Goal: Use online tool/utility: Utilize a website feature to perform a specific function

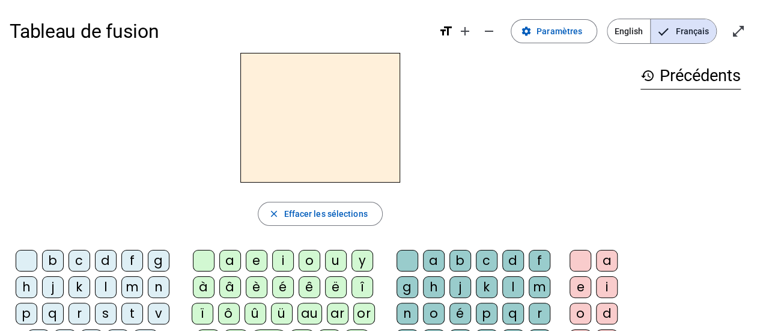
scroll to position [60, 0]
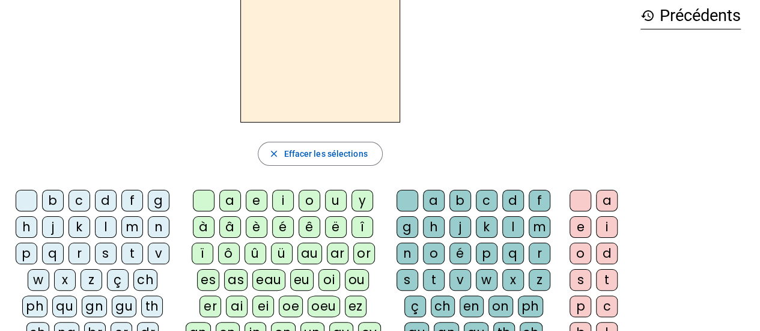
click at [107, 224] on div "l" at bounding box center [106, 227] width 22 height 22
click at [230, 197] on div "a" at bounding box center [230, 201] width 22 height 22
click at [131, 253] on div "t" at bounding box center [132, 254] width 22 height 22
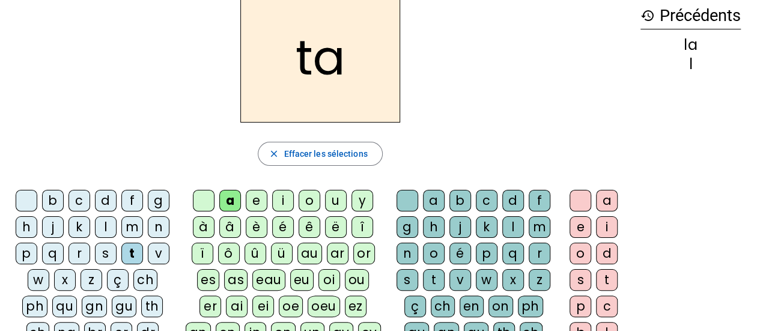
click at [541, 247] on div "r" at bounding box center [540, 254] width 22 height 22
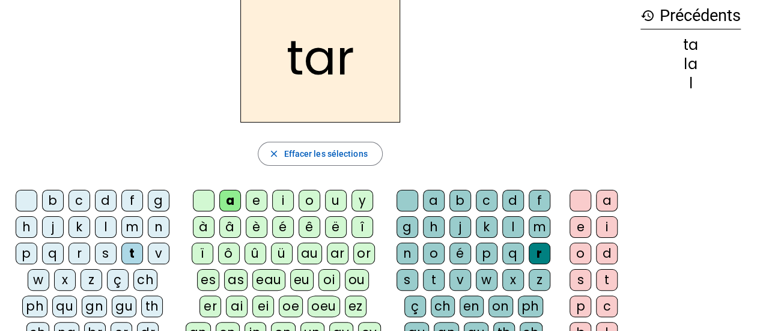
click at [81, 204] on div "c" at bounding box center [80, 201] width 22 height 22
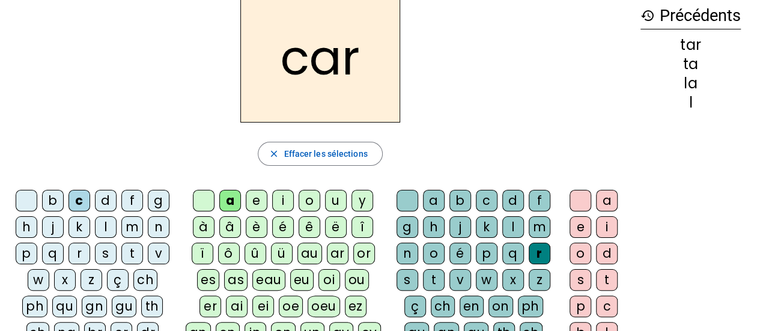
click at [56, 201] on div "b" at bounding box center [53, 201] width 22 height 22
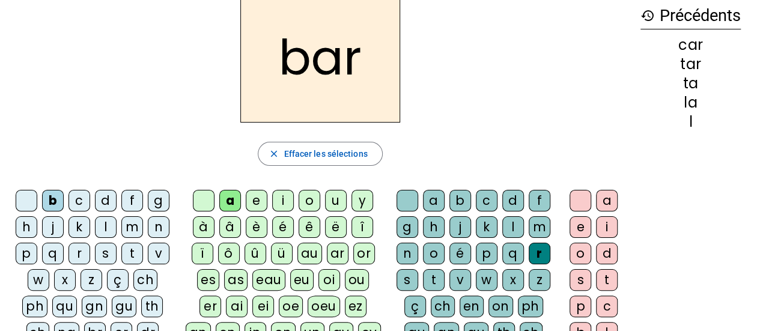
click at [27, 247] on div "p" at bounding box center [27, 254] width 22 height 22
click at [335, 198] on div "u" at bounding box center [336, 201] width 22 height 22
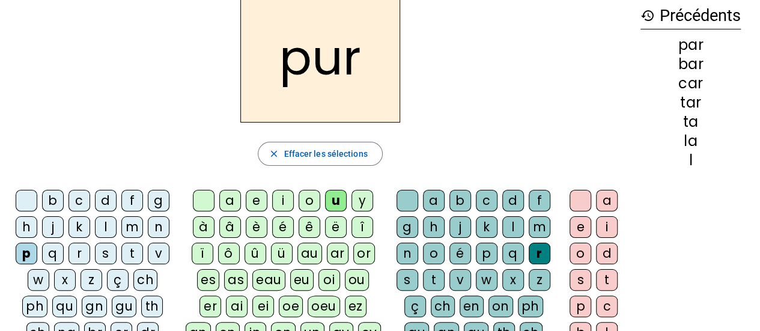
click at [111, 198] on div "d" at bounding box center [106, 201] width 22 height 22
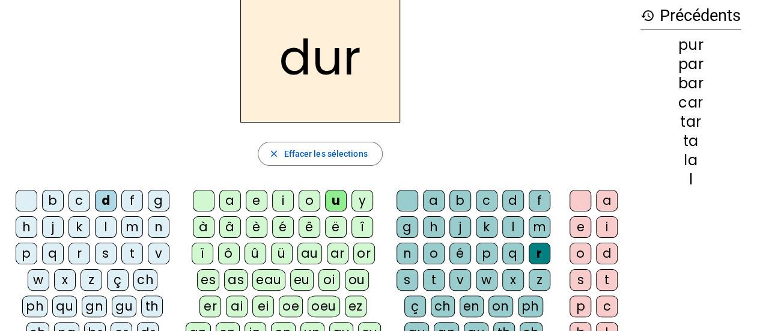
click at [109, 254] on div "s" at bounding box center [106, 254] width 22 height 22
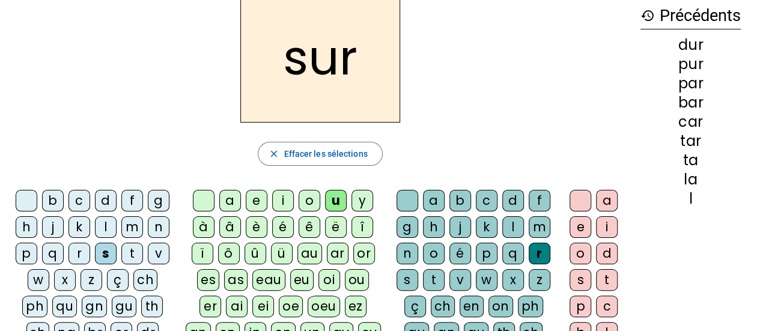
click at [410, 197] on div at bounding box center [408, 201] width 22 height 22
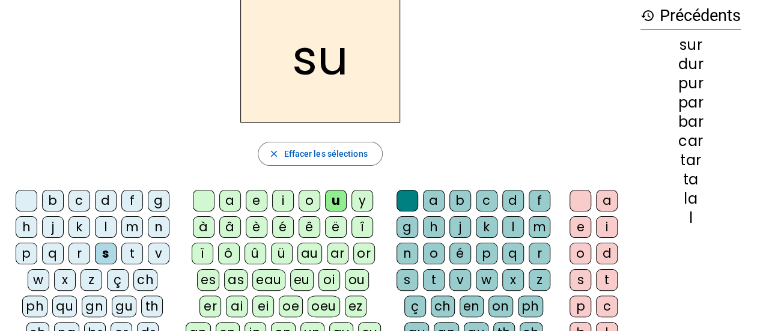
click at [232, 201] on div "a" at bounding box center [230, 201] width 22 height 22
click at [285, 201] on div "i" at bounding box center [283, 201] width 22 height 22
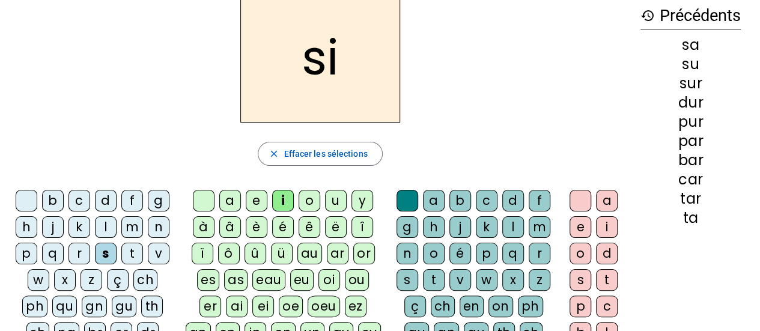
click at [515, 229] on div "l" at bounding box center [513, 227] width 22 height 22
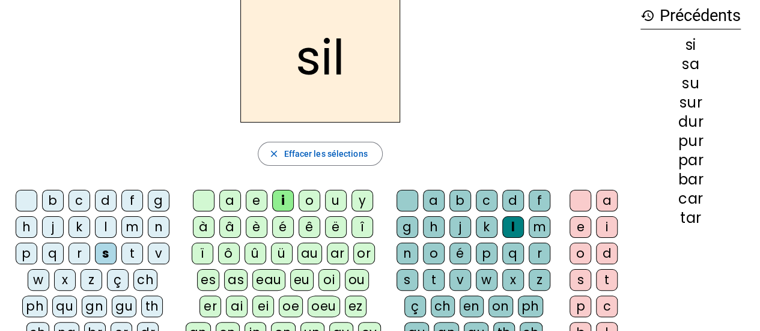
click at [128, 229] on div "m" at bounding box center [132, 227] width 22 height 22
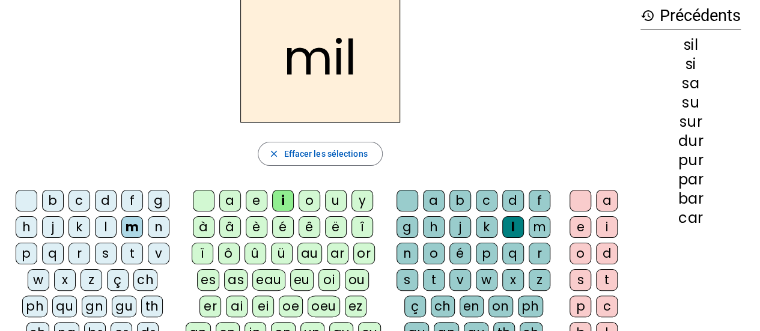
click at [84, 206] on div "c" at bounding box center [80, 201] width 22 height 22
